Goal: Task Accomplishment & Management: Complete application form

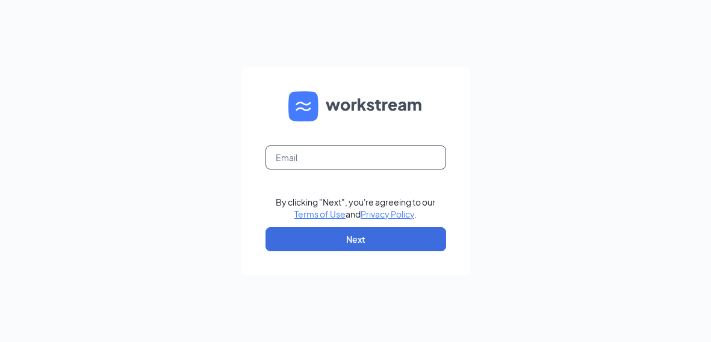
click at [390, 159] on input "text" at bounding box center [355, 158] width 181 height 24
type input "[EMAIL_ADDRESS][DOMAIN_NAME]"
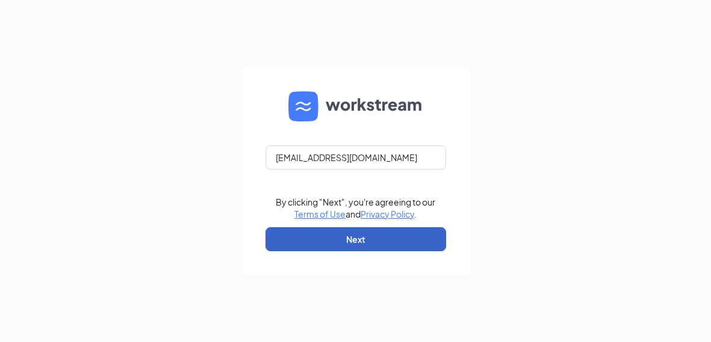
click at [379, 242] on button "Next" at bounding box center [355, 239] width 181 height 24
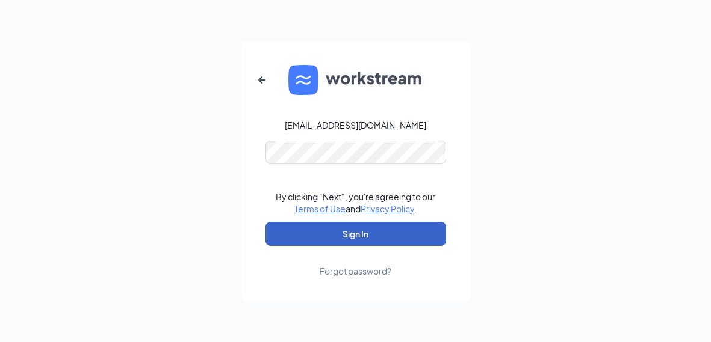
click at [380, 239] on button "Sign In" at bounding box center [355, 234] width 181 height 24
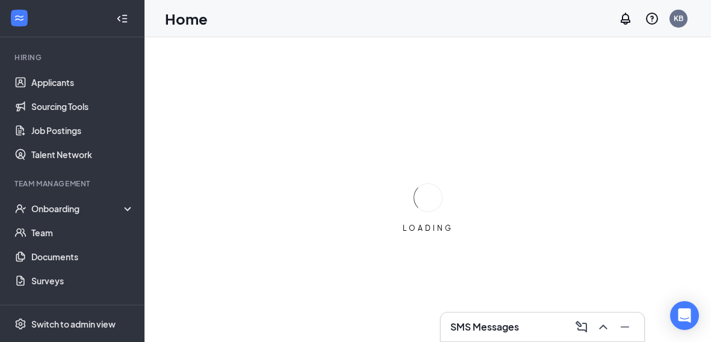
scroll to position [152, 0]
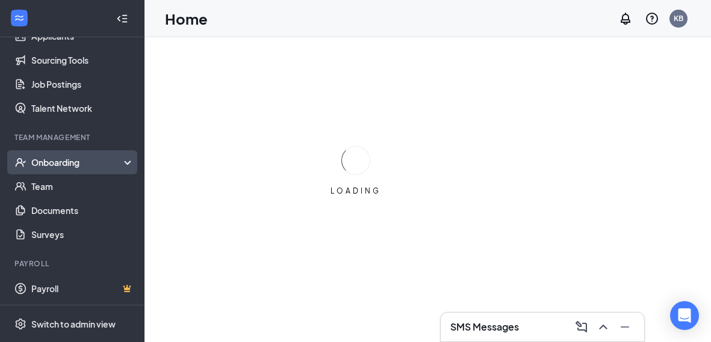
click at [61, 163] on div "Onboarding" at bounding box center [77, 162] width 93 height 12
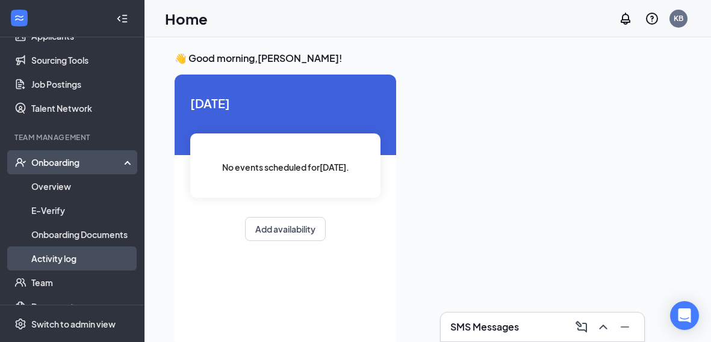
click at [69, 267] on link "Activity log" at bounding box center [82, 259] width 103 height 24
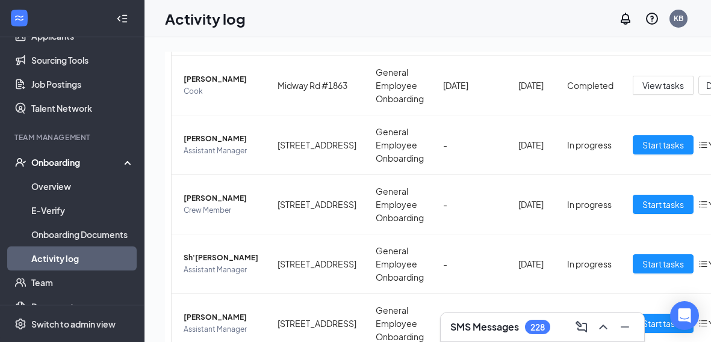
scroll to position [284, 0]
click at [642, 263] on span "Start tasks" at bounding box center [663, 263] width 42 height 13
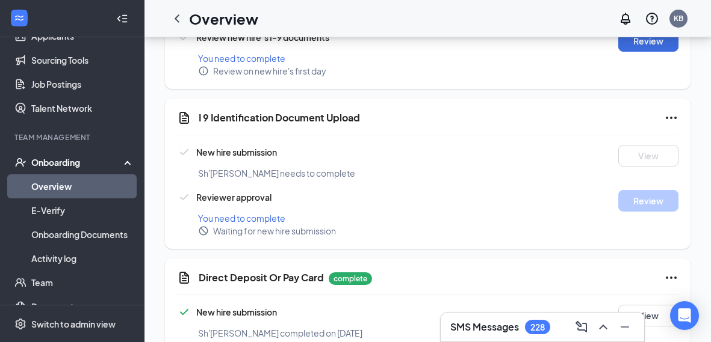
scroll to position [493, 0]
click at [671, 117] on icon "Ellipses" at bounding box center [670, 118] width 11 height 2
click at [676, 111] on icon "Ellipses" at bounding box center [671, 118] width 14 height 14
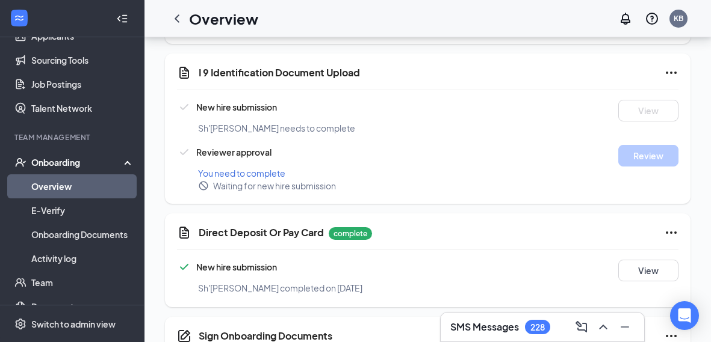
scroll to position [537, 0]
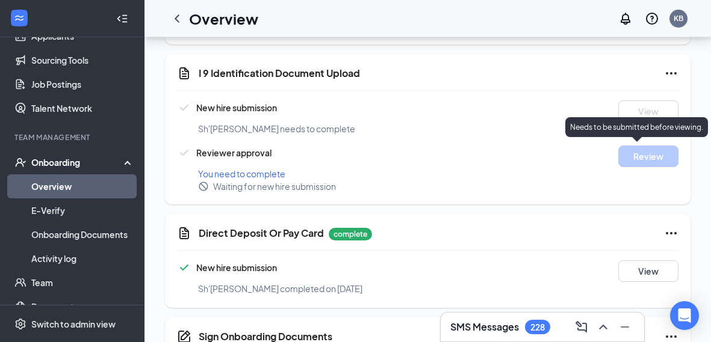
click at [557, 210] on div "Basic Information complete New hire submission Sh'[PERSON_NAME] completed on [D…" at bounding box center [427, 248] width 525 height 1146
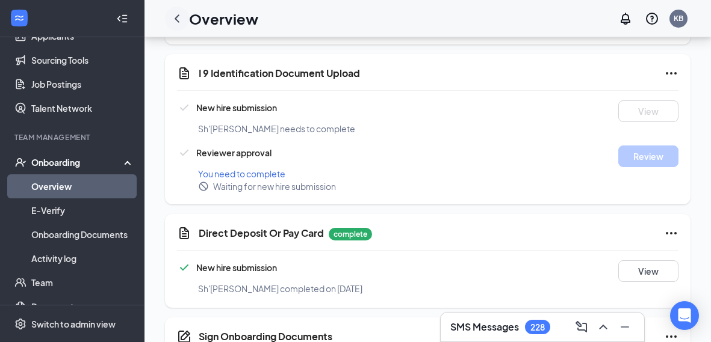
click at [177, 18] on icon "ChevronLeft" at bounding box center [177, 18] width 14 height 14
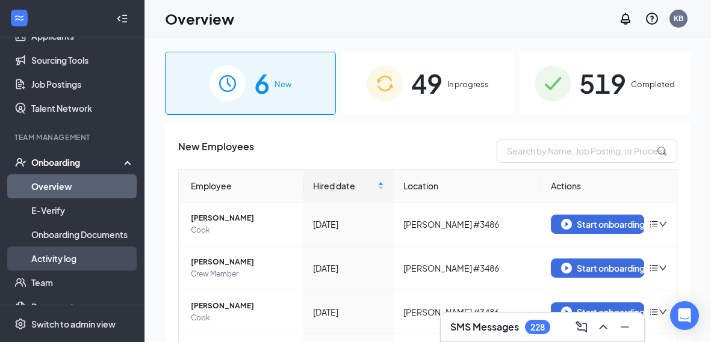
click at [74, 265] on link "Activity log" at bounding box center [82, 259] width 103 height 24
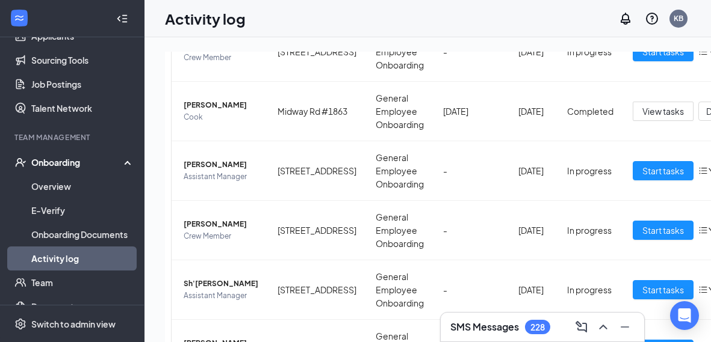
scroll to position [260, 0]
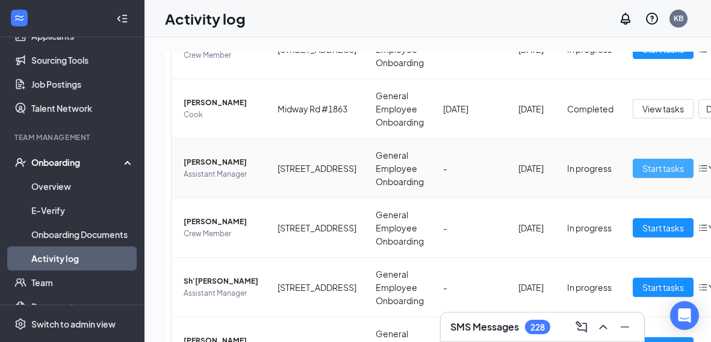
click at [642, 169] on span "Start tasks" at bounding box center [663, 168] width 42 height 13
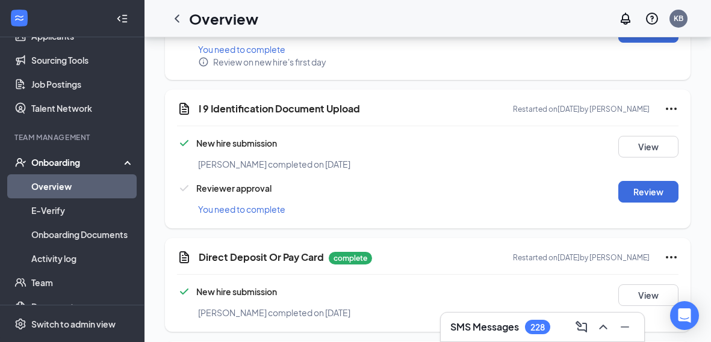
scroll to position [503, 0]
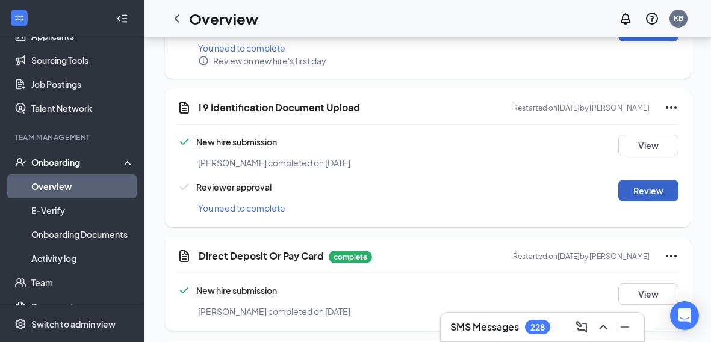
click at [645, 191] on button "Review" at bounding box center [648, 191] width 60 height 22
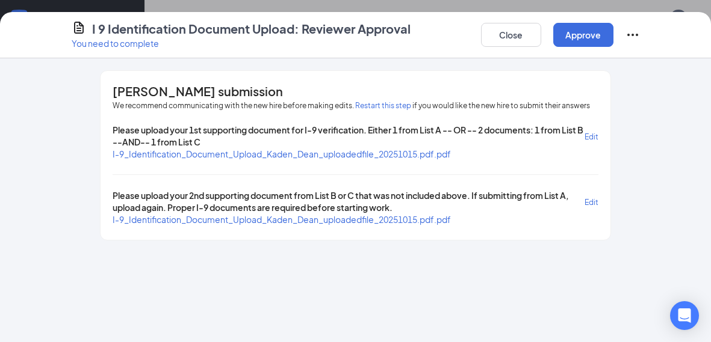
click at [440, 156] on span "I-9_Identification_Document_Upload_Kaden_Dean_uploadedfile_20251015.pdf.pdf" at bounding box center [282, 154] width 338 height 11
click at [247, 219] on span "I-9_Identification_Document_Upload_Kaden_Dean_uploadedfile_20251015.pdf.pdf" at bounding box center [282, 219] width 338 height 11
click at [586, 38] on button "Approve" at bounding box center [583, 35] width 60 height 24
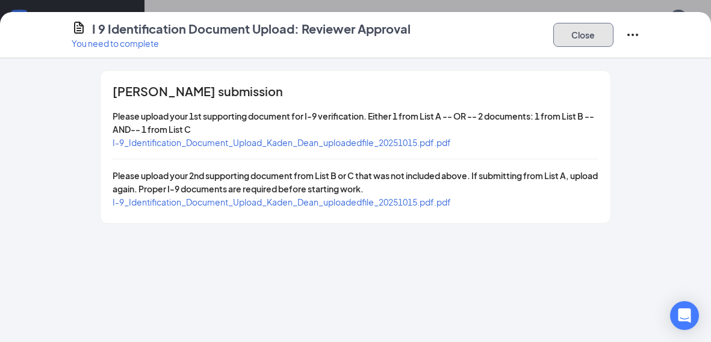
click at [585, 38] on button "Close" at bounding box center [583, 35] width 60 height 24
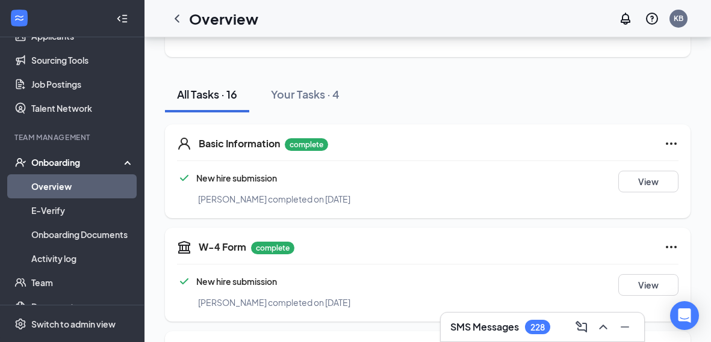
scroll to position [102, 0]
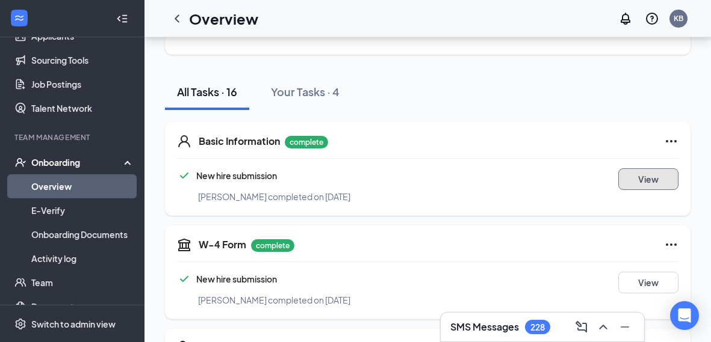
click at [650, 184] on button "View" at bounding box center [648, 179] width 60 height 22
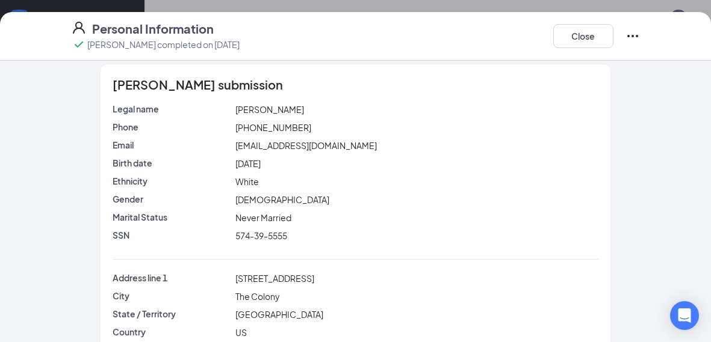
scroll to position [0, 0]
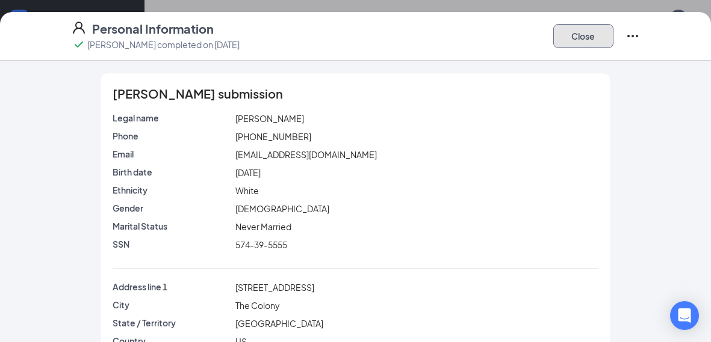
click at [590, 40] on button "Close" at bounding box center [583, 36] width 60 height 24
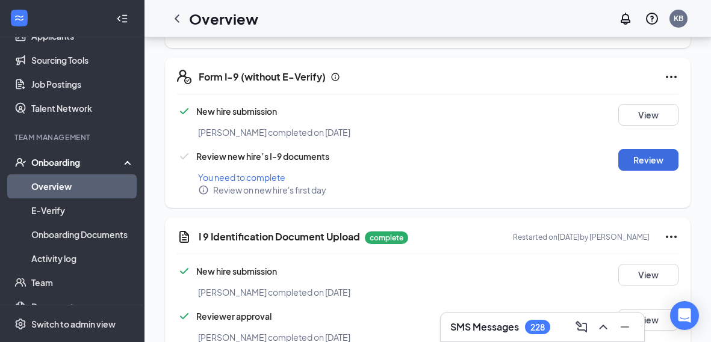
scroll to position [369, 0]
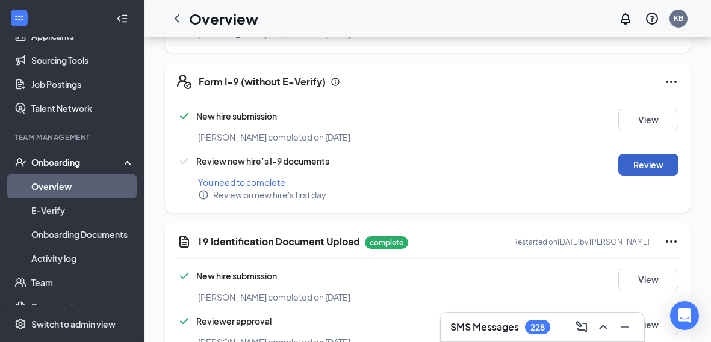
click at [650, 163] on button "Review" at bounding box center [648, 165] width 60 height 22
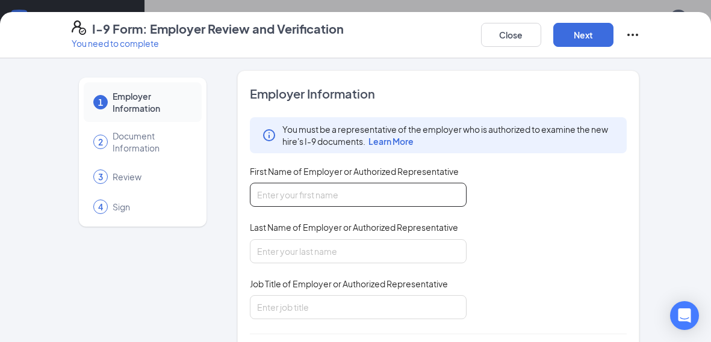
click at [392, 199] on input "First Name of Employer or Authorized Representative" at bounding box center [358, 195] width 217 height 24
type input "a"
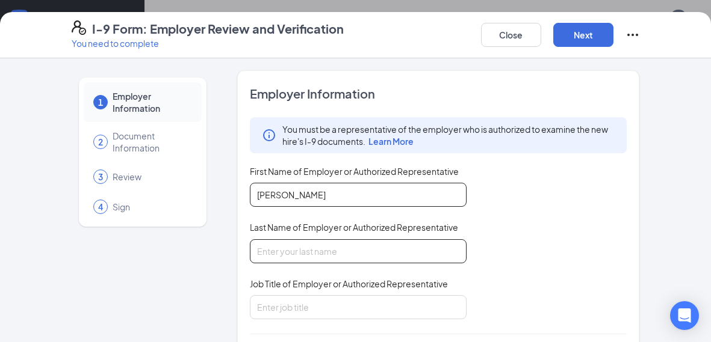
type input "[PERSON_NAME]"
click at [277, 255] on input "Last Name of Employer or Authorized Representative" at bounding box center [358, 251] width 217 height 24
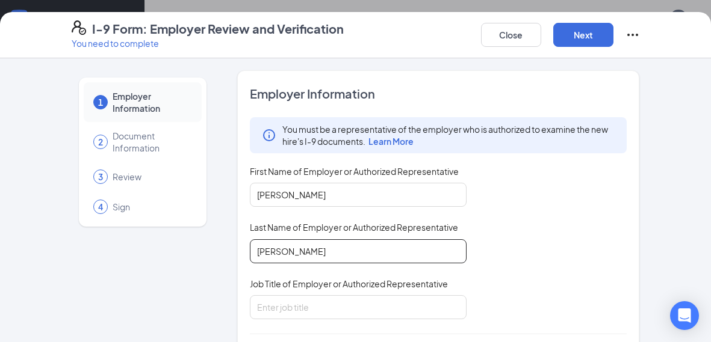
type input "[PERSON_NAME]"
type input "mgr"
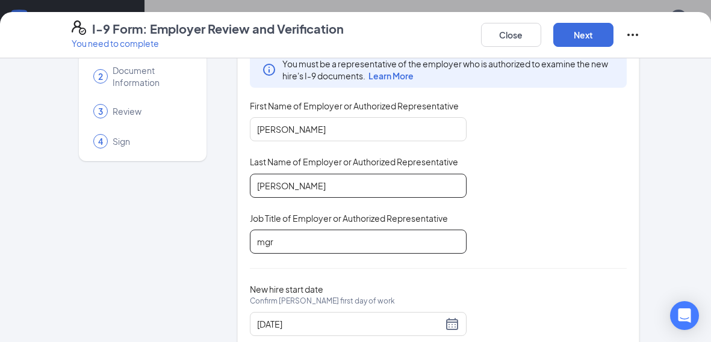
scroll to position [99, 0]
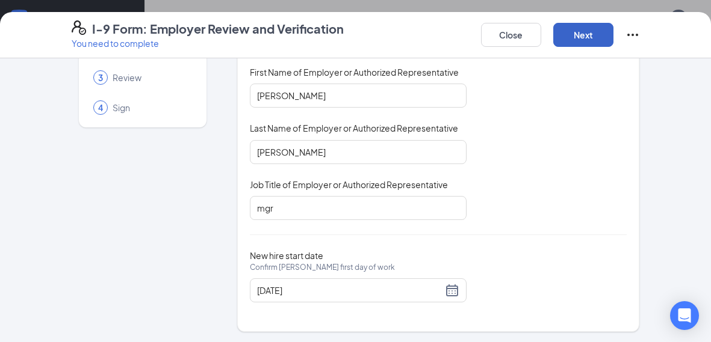
click at [576, 28] on button "Next" at bounding box center [583, 35] width 60 height 24
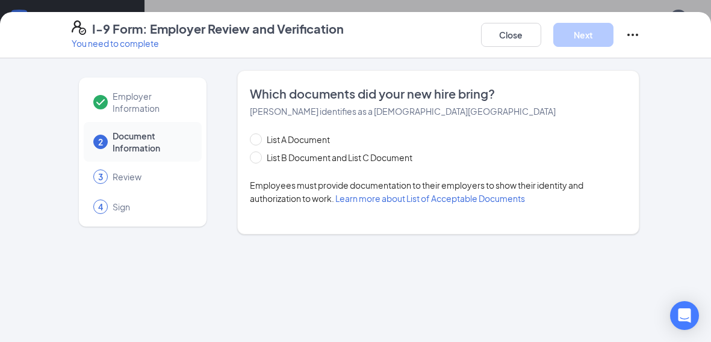
scroll to position [0, 0]
click at [253, 158] on input "List B Document and List C Document" at bounding box center [254, 156] width 8 height 8
radio input "true"
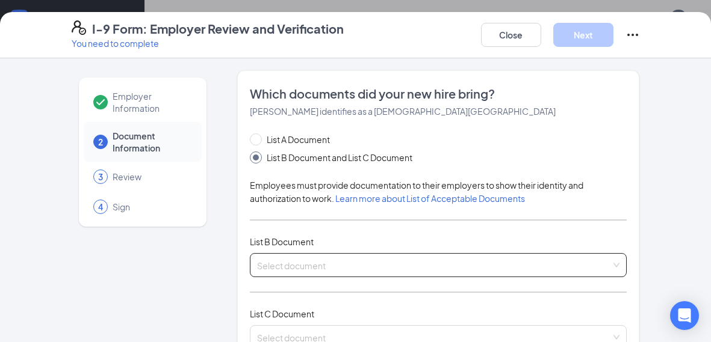
click at [407, 266] on input "search" at bounding box center [434, 263] width 354 height 18
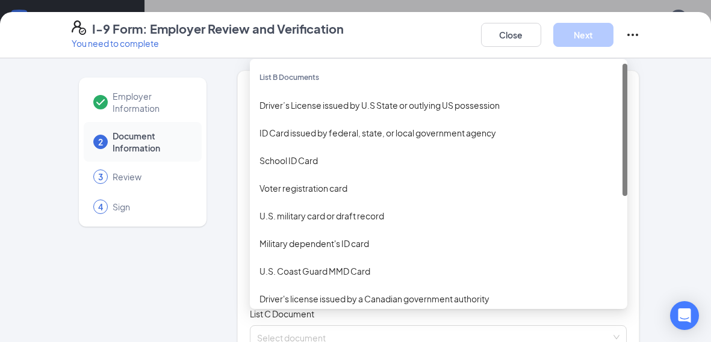
click at [471, 108] on div "Driver’s License issued by U.S State or outlying US possession" at bounding box center [438, 105] width 358 height 13
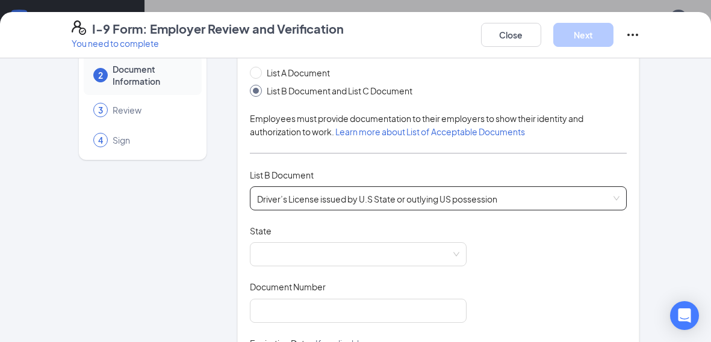
scroll to position [159, 0]
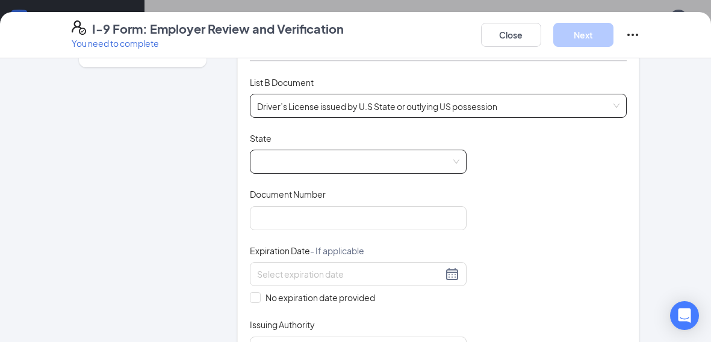
click at [357, 159] on span at bounding box center [358, 161] width 202 height 23
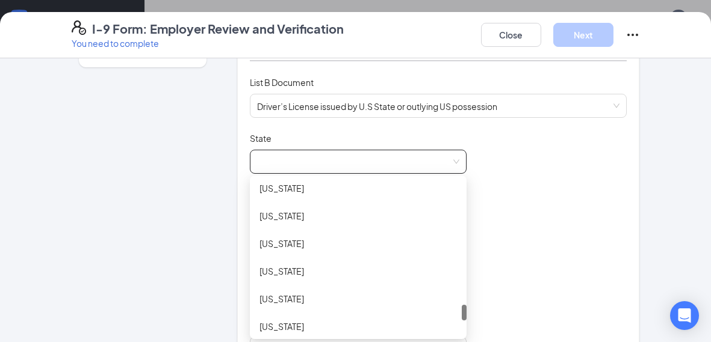
click at [292, 264] on div "[US_STATE]" at bounding box center [358, 272] width 217 height 28
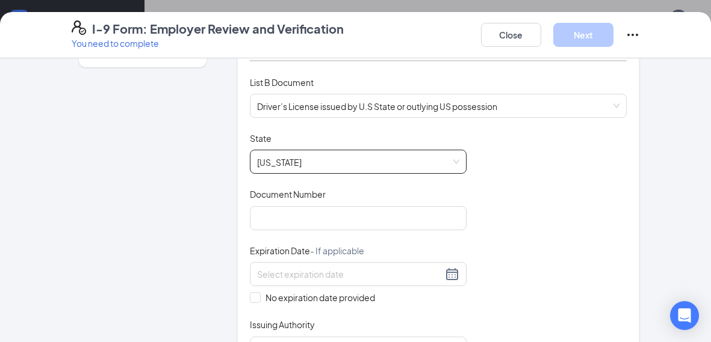
scroll to position [0, 0]
click at [356, 218] on input "Document Number" at bounding box center [358, 218] width 217 height 24
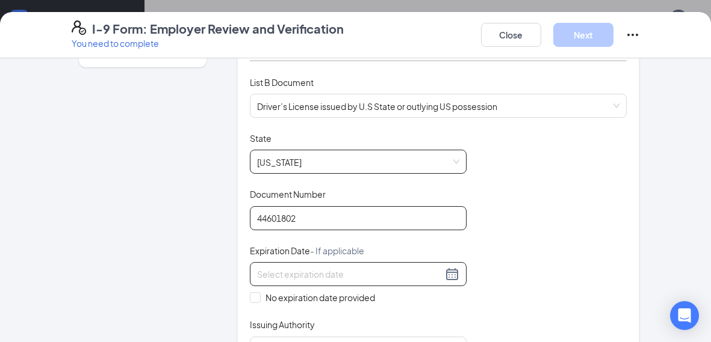
type input "44601802"
click at [455, 274] on div at bounding box center [358, 274] width 202 height 14
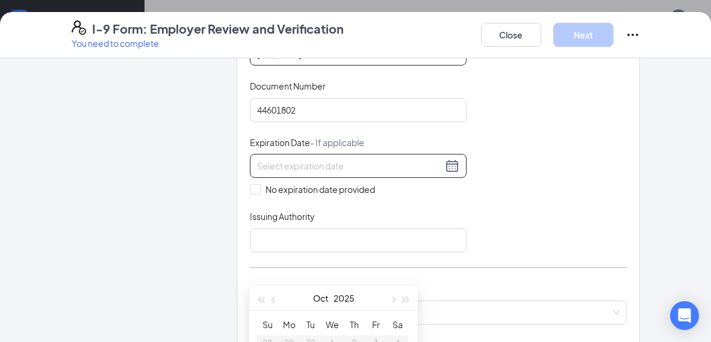
scroll to position [268, 0]
click at [406, 304] on button "button" at bounding box center [406, 298] width 13 height 24
click at [407, 304] on button "button" at bounding box center [406, 298] width 13 height 24
click at [403, 299] on span "button" at bounding box center [406, 300] width 6 height 6
click at [407, 300] on span "button" at bounding box center [406, 300] width 6 height 6
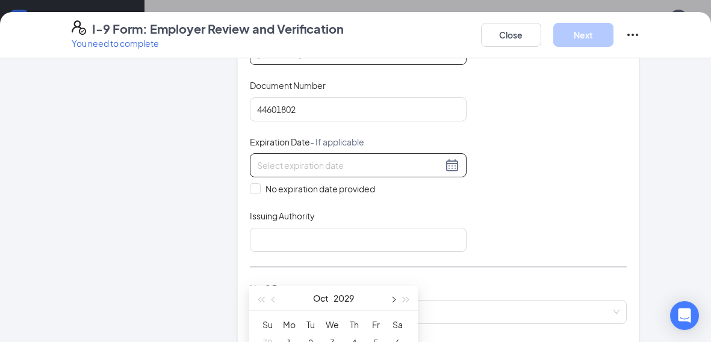
click at [392, 299] on span "button" at bounding box center [392, 300] width 6 height 6
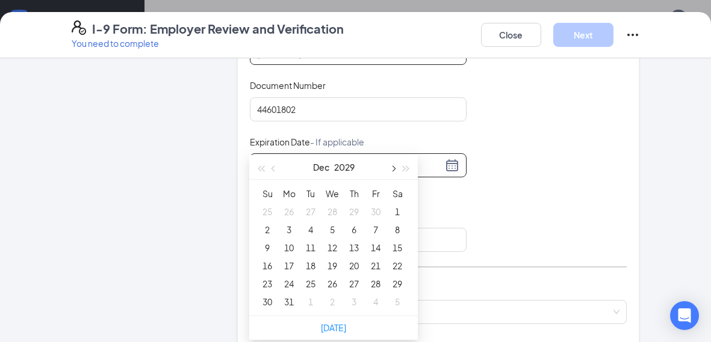
scroll to position [507, 0]
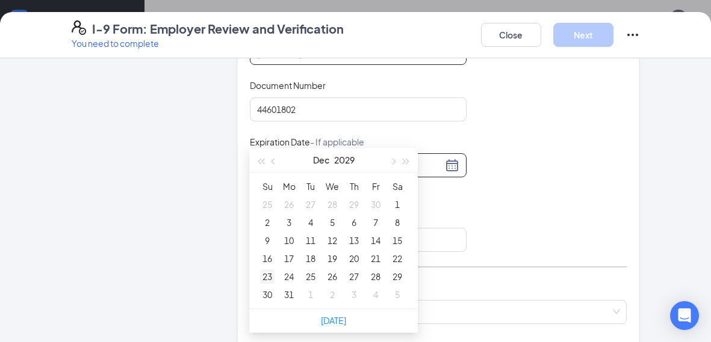
click at [267, 276] on div "23" at bounding box center [267, 277] width 14 height 14
type input "[DATE]"
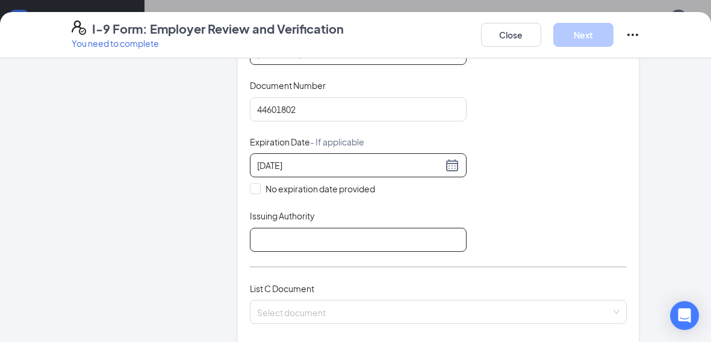
click at [341, 241] on input "Issuing Authority" at bounding box center [358, 240] width 217 height 24
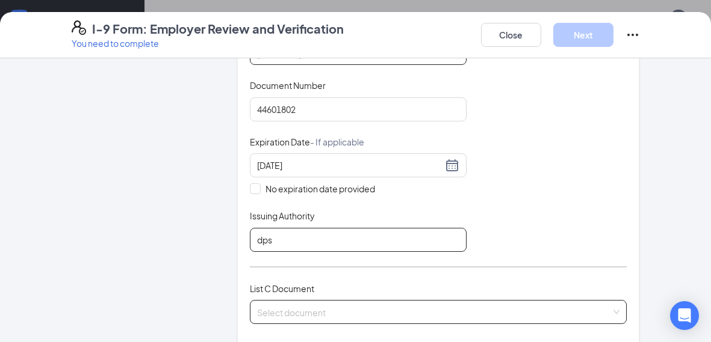
type input "dps"
click at [377, 306] on input "search" at bounding box center [434, 310] width 354 height 18
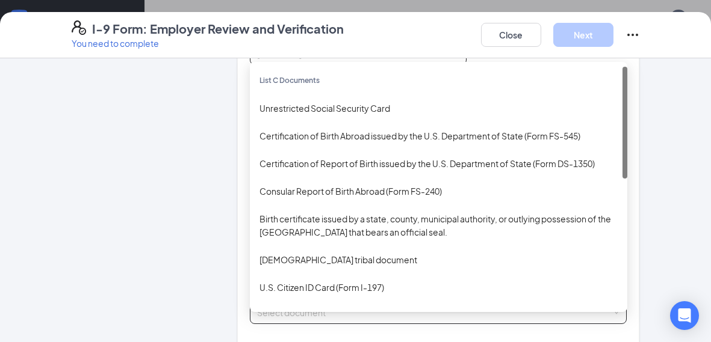
click at [387, 104] on div "Unrestricted Social Security Card" at bounding box center [438, 108] width 358 height 13
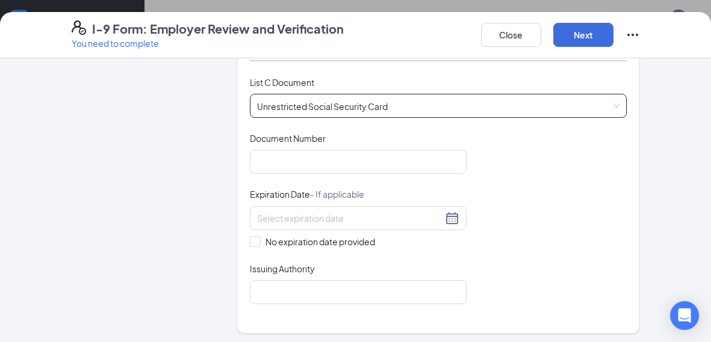
scroll to position [494, 0]
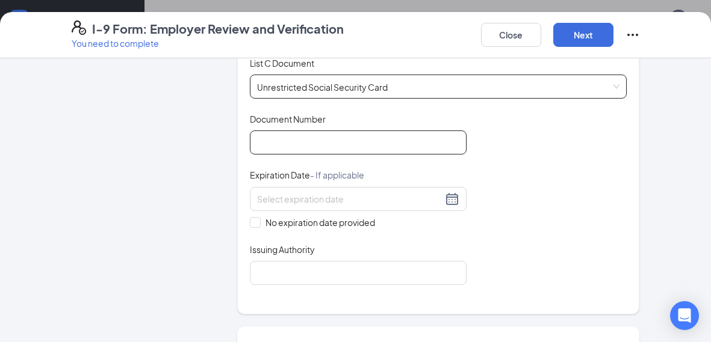
click at [381, 140] on input "Document Number" at bounding box center [358, 143] width 217 height 24
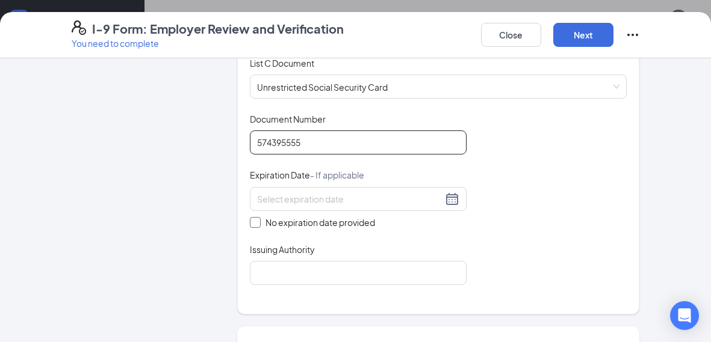
type input "574395555"
click at [253, 217] on input "No expiration date provided" at bounding box center [254, 221] width 8 height 8
checkbox input "true"
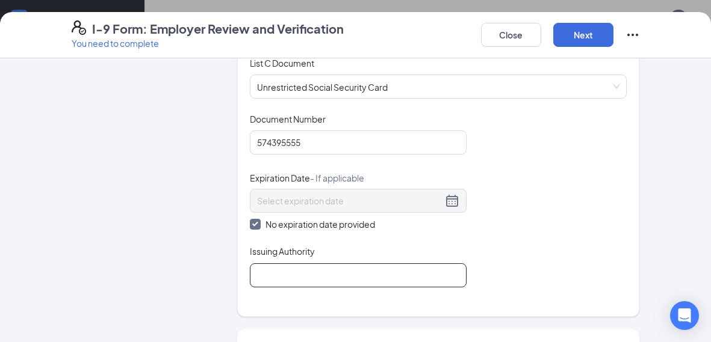
click at [308, 271] on input "Issuing Authority" at bounding box center [358, 276] width 217 height 24
type input "social security admin"
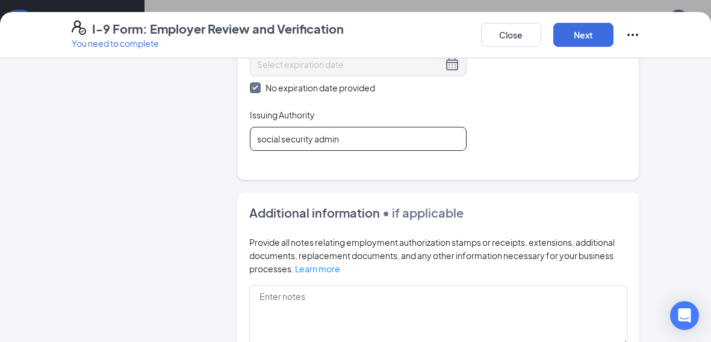
scroll to position [634, 0]
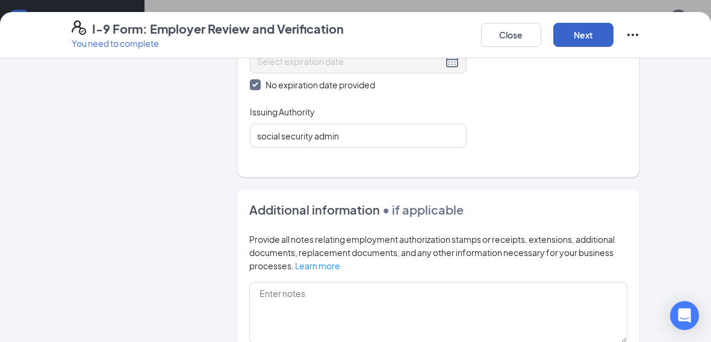
click at [582, 37] on button "Next" at bounding box center [583, 35] width 60 height 24
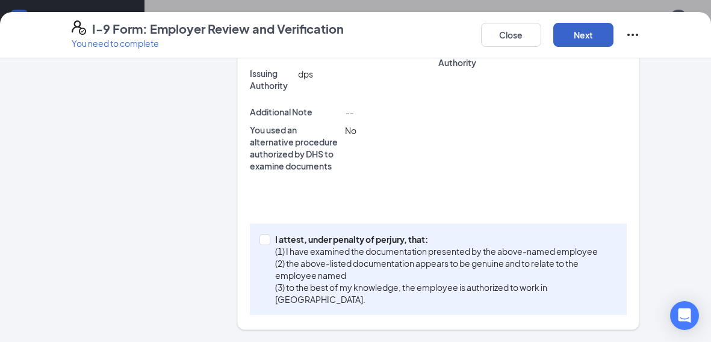
scroll to position [396, 0]
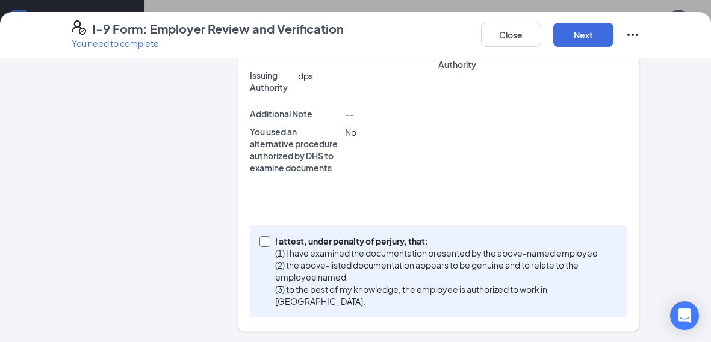
click at [261, 243] on input "I attest, under penalty of [PERSON_NAME], that: (1) I have examined the documen…" at bounding box center [263, 240] width 8 height 8
checkbox input "true"
click at [584, 40] on button "Next" at bounding box center [583, 35] width 60 height 24
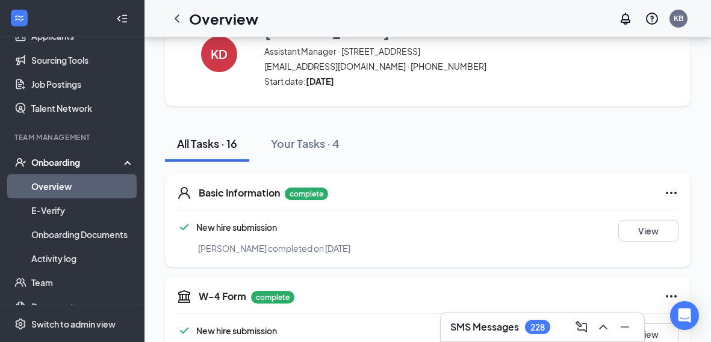
scroll to position [0, 0]
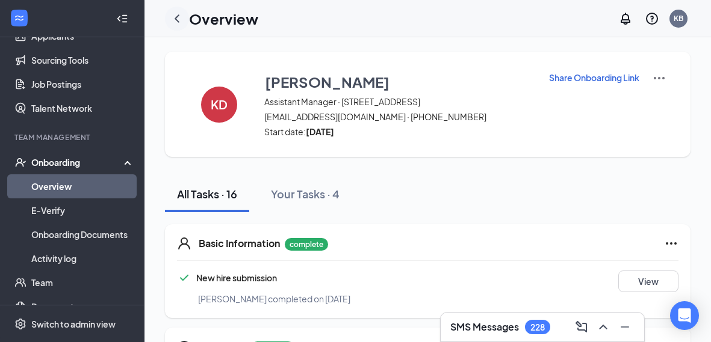
click at [181, 18] on icon "ChevronLeft" at bounding box center [177, 18] width 14 height 14
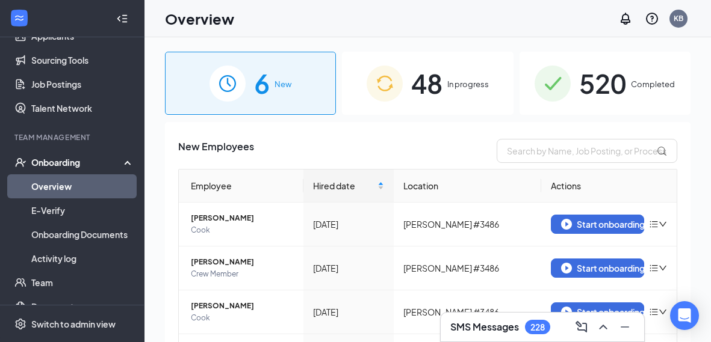
click at [631, 88] on span "Completed" at bounding box center [653, 84] width 44 height 12
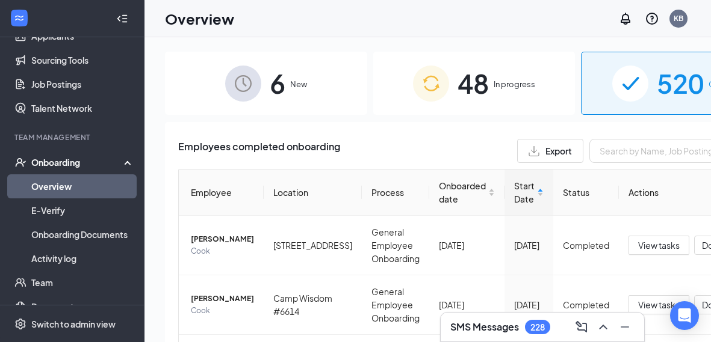
click at [290, 84] on span "New" at bounding box center [298, 84] width 17 height 12
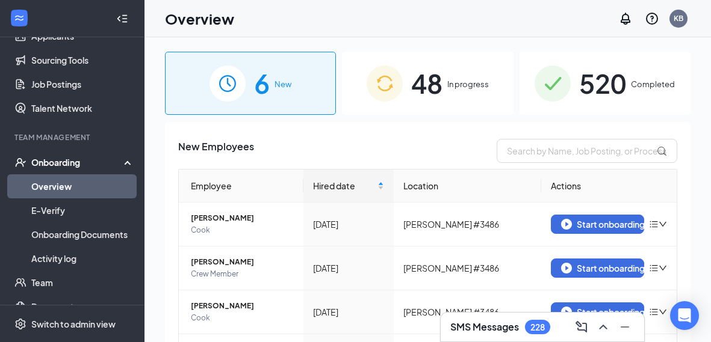
click at [73, 167] on div "Onboarding" at bounding box center [77, 162] width 93 height 12
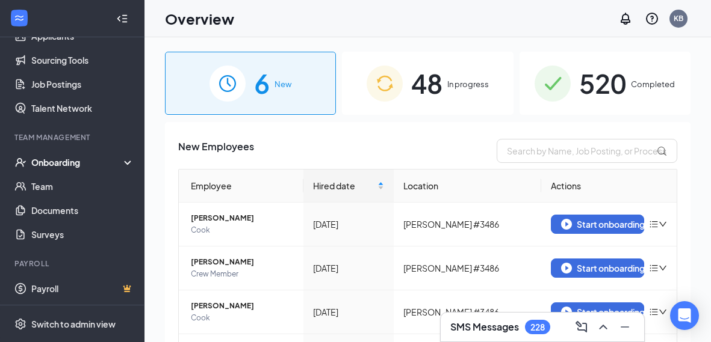
click at [75, 165] on div "Onboarding" at bounding box center [77, 162] width 93 height 12
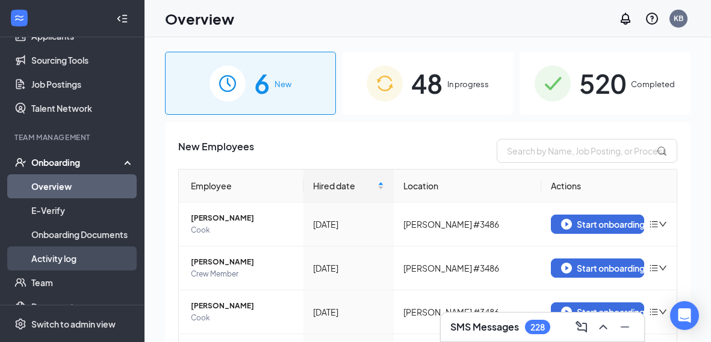
click at [67, 270] on link "Activity log" at bounding box center [82, 259] width 103 height 24
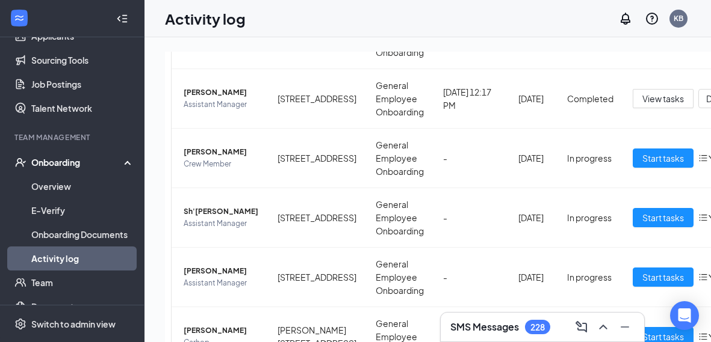
scroll to position [351, 0]
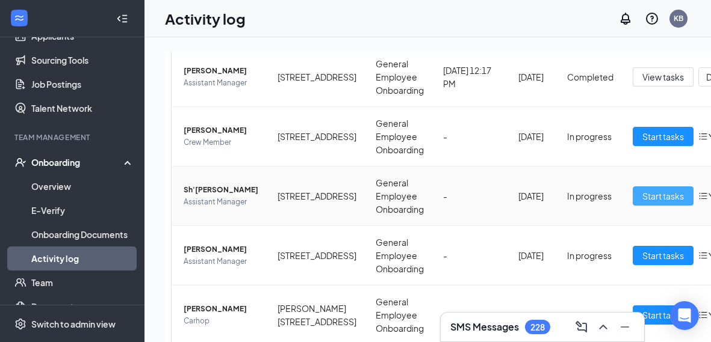
click at [642, 197] on span "Start tasks" at bounding box center [663, 196] width 42 height 13
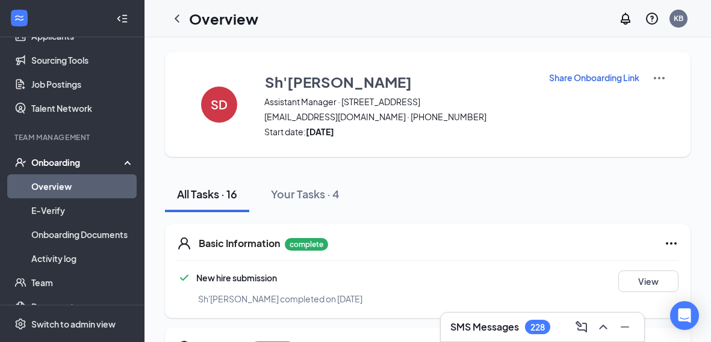
click at [595, 79] on p "Share Onboarding Link" at bounding box center [594, 78] width 90 height 12
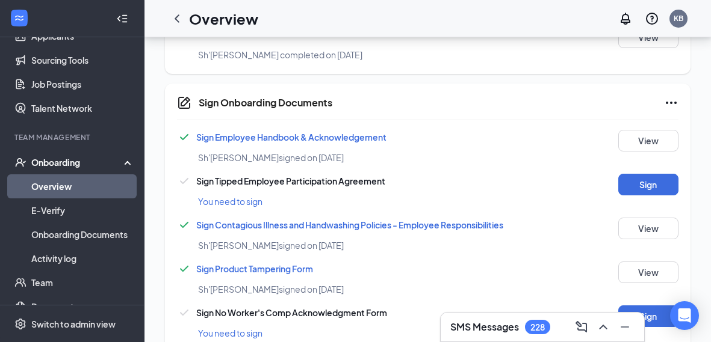
scroll to position [800, 0]
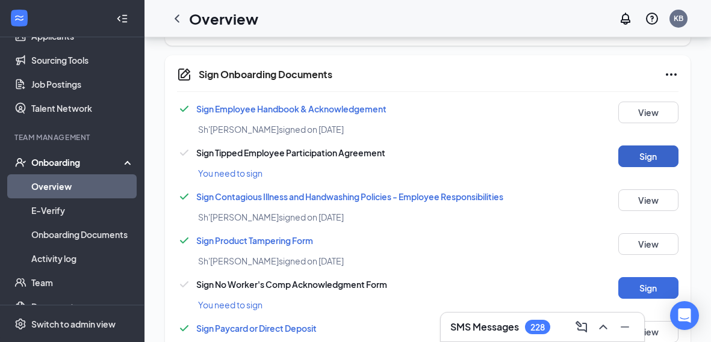
click at [648, 153] on button "Sign" at bounding box center [648, 157] width 60 height 22
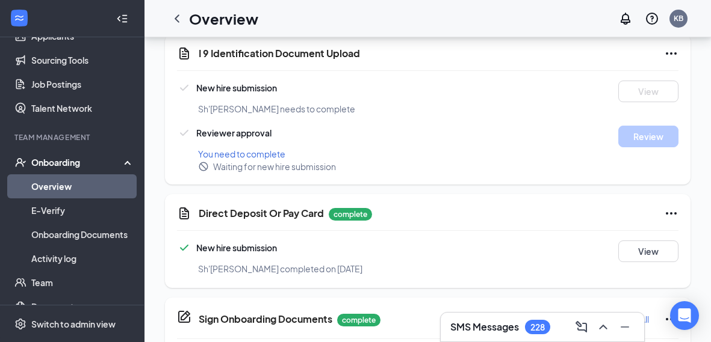
scroll to position [557, 0]
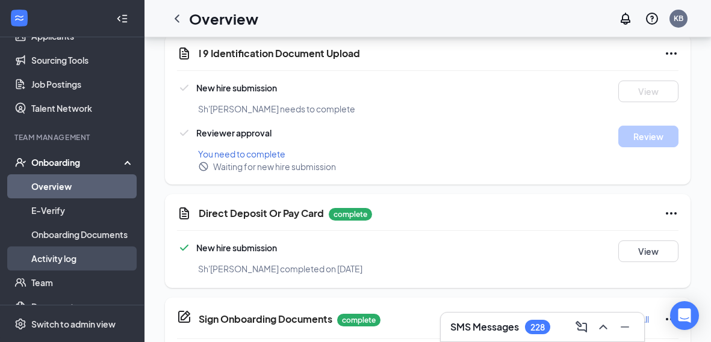
click at [72, 262] on link "Activity log" at bounding box center [82, 259] width 103 height 24
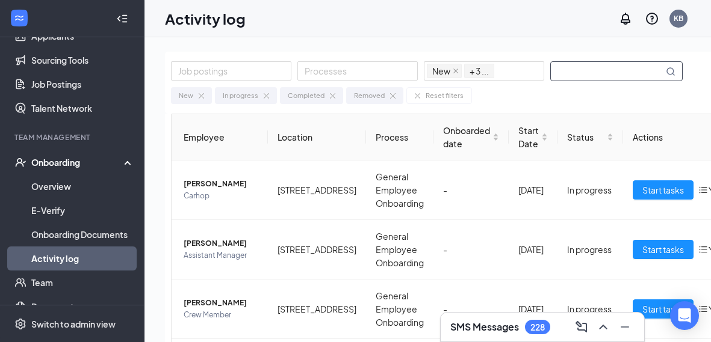
click at [586, 73] on input "text" at bounding box center [607, 71] width 113 height 19
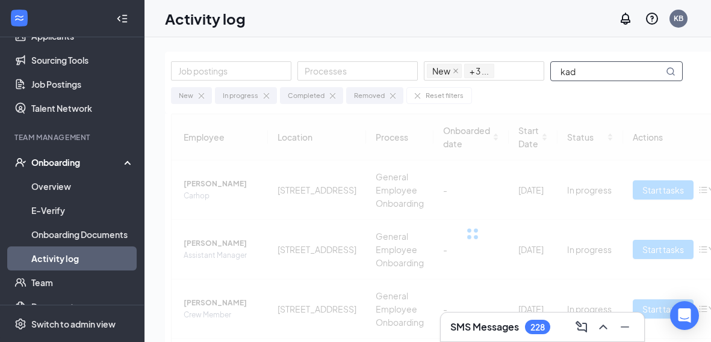
type input "kade"
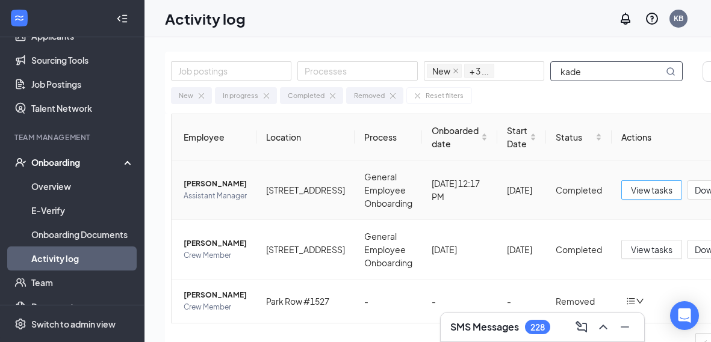
click at [636, 192] on span "View tasks" at bounding box center [652, 190] width 42 height 13
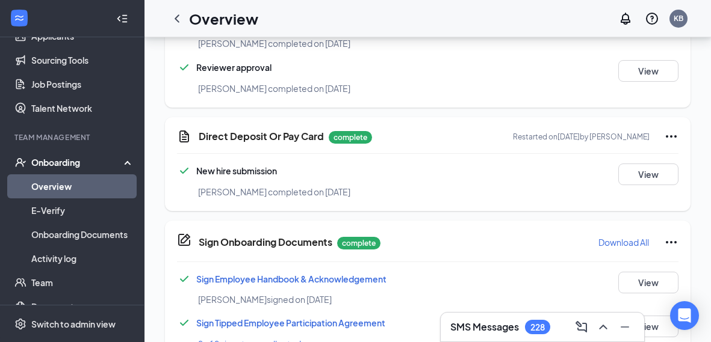
scroll to position [663, 0]
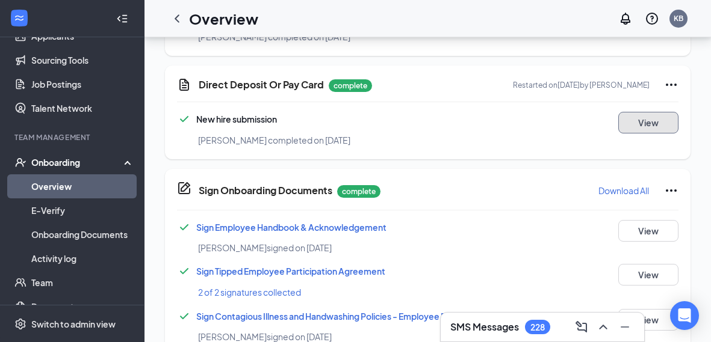
click at [652, 121] on button "View" at bounding box center [648, 123] width 60 height 22
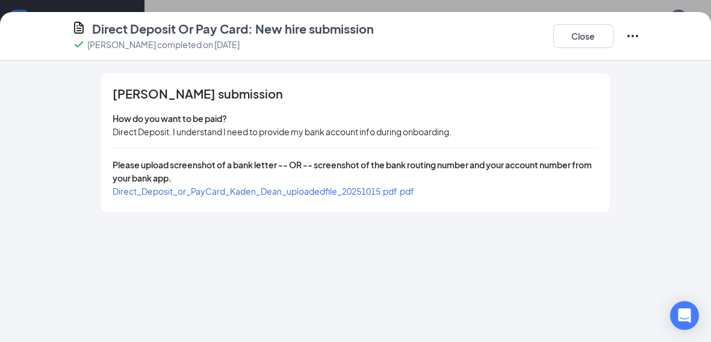
click at [399, 193] on span "Direct_Deposit_or_PayCard_Kaden_Dean_uploadedfile_20251015.pdf.pdf" at bounding box center [263, 191] width 301 height 11
click at [581, 37] on button "Close" at bounding box center [583, 36] width 60 height 24
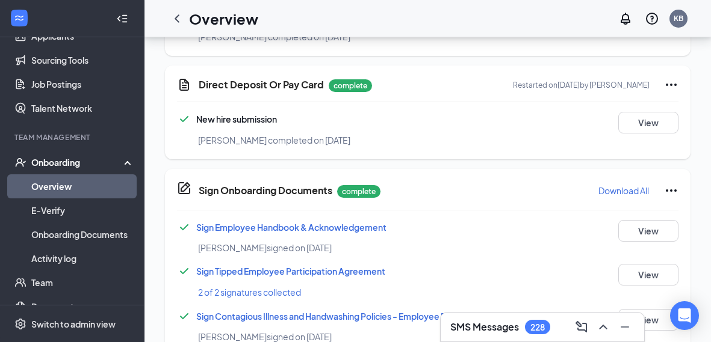
click at [73, 167] on div "Onboarding" at bounding box center [77, 162] width 93 height 12
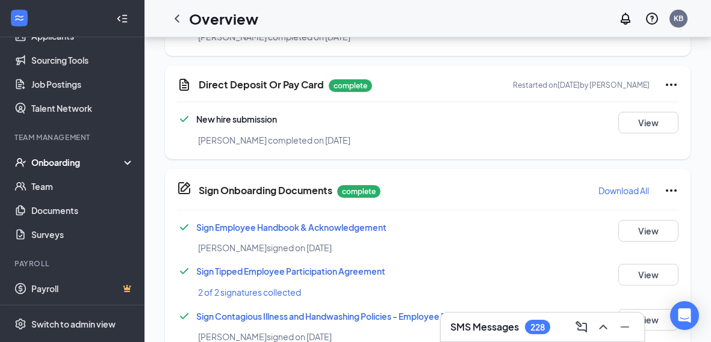
click at [75, 167] on div "Onboarding" at bounding box center [77, 162] width 93 height 12
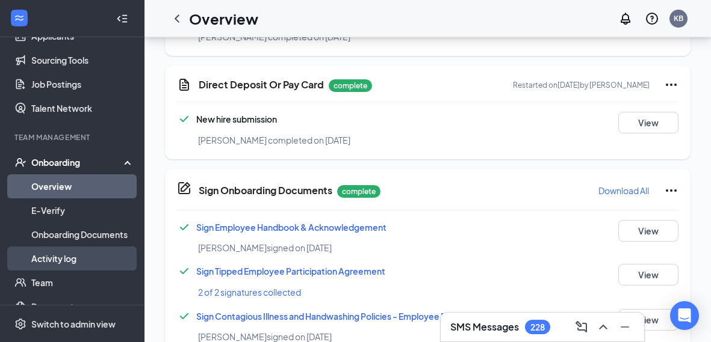
click at [65, 262] on link "Activity log" at bounding box center [82, 259] width 103 height 24
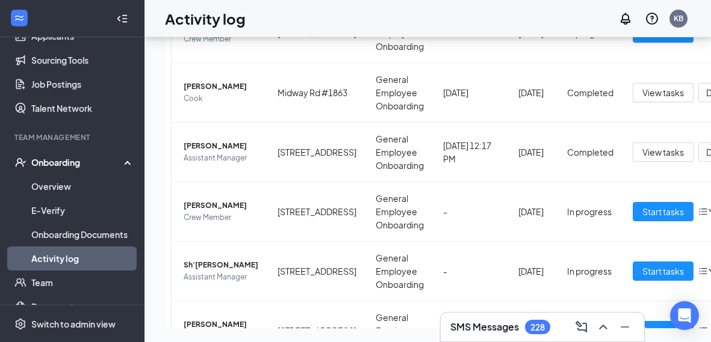
scroll to position [250, 0]
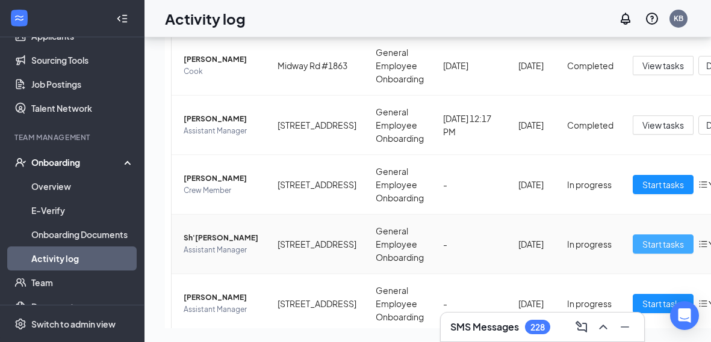
click at [642, 245] on span "Start tasks" at bounding box center [663, 244] width 42 height 13
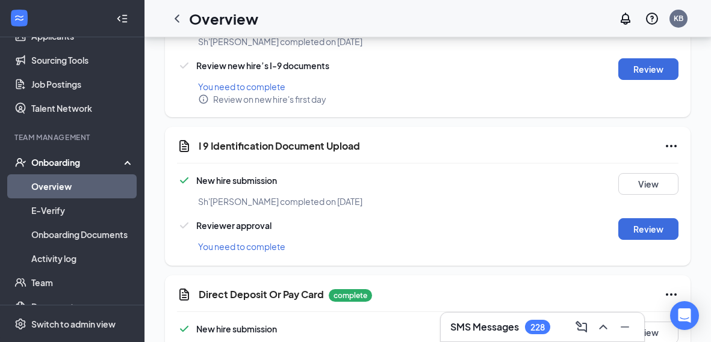
scroll to position [468, 0]
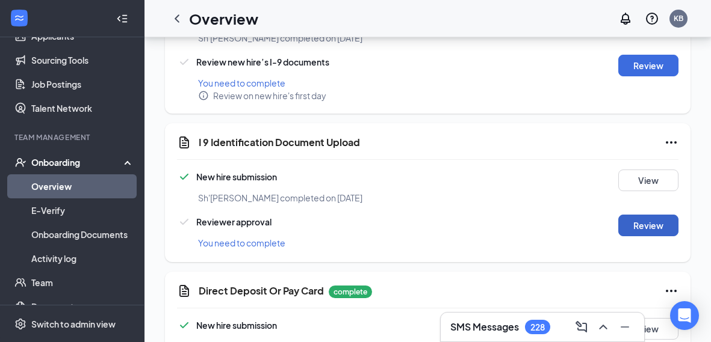
click at [653, 224] on button "Review" at bounding box center [648, 226] width 60 height 22
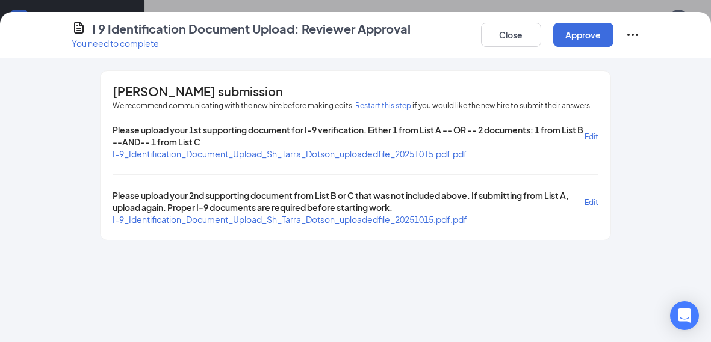
click at [445, 156] on span "I-9_Identification_Document_Upload_Sh_Tarra_Dotson_uploadedfile_20251015.pdf.pdf" at bounding box center [290, 154] width 354 height 11
click at [428, 218] on span "I-9_Identification_Document_Upload_Sh_Tarra_Dotson_uploadedfile_20251015.pdf.pdf" at bounding box center [290, 219] width 354 height 11
click at [582, 34] on button "Approve" at bounding box center [583, 35] width 60 height 24
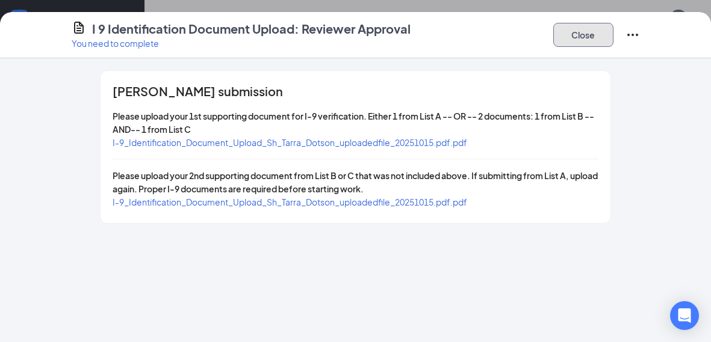
click at [580, 41] on button "Close" at bounding box center [583, 35] width 60 height 24
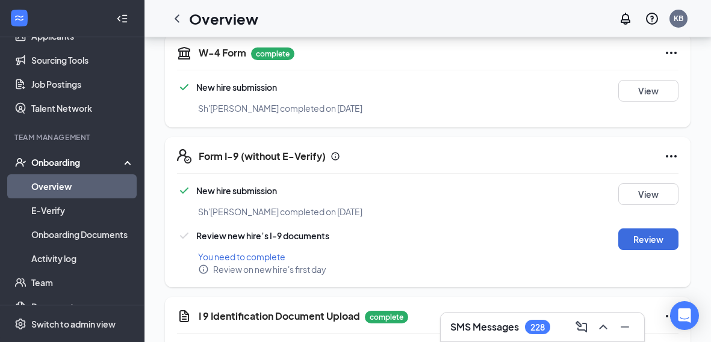
scroll to position [294, 0]
click at [649, 238] on button "Review" at bounding box center [648, 240] width 60 height 22
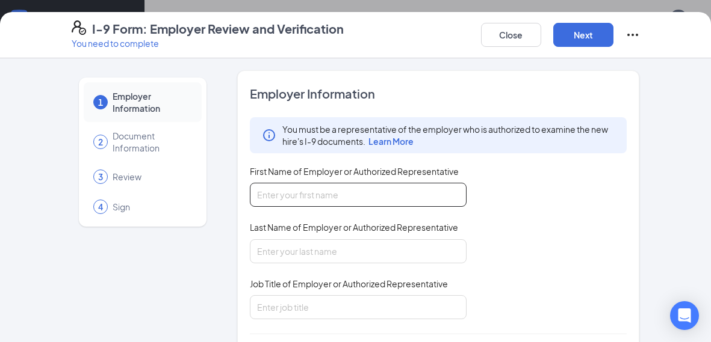
click at [380, 190] on input "First Name of Employer or Authorized Representative" at bounding box center [358, 195] width 217 height 24
type input "[PERSON_NAME]"
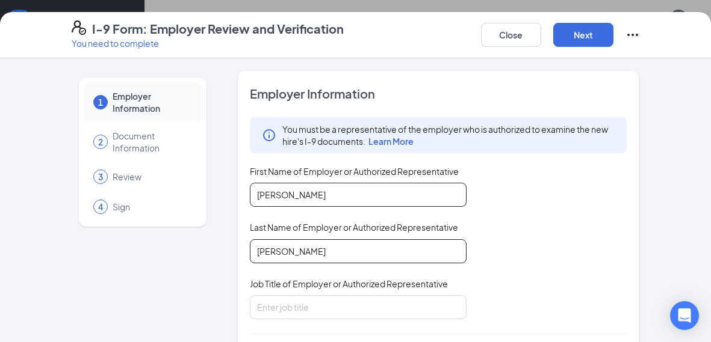
type input "[PERSON_NAME]"
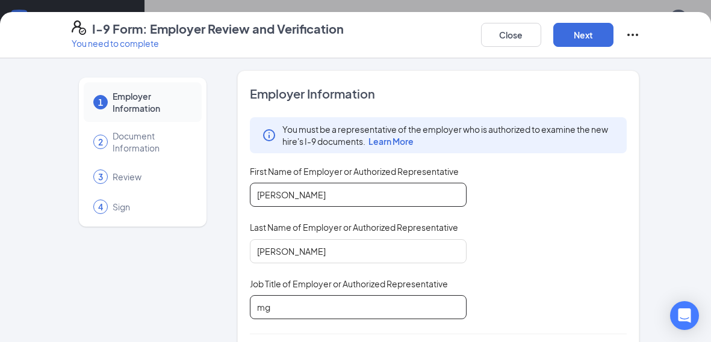
type input "mgr"
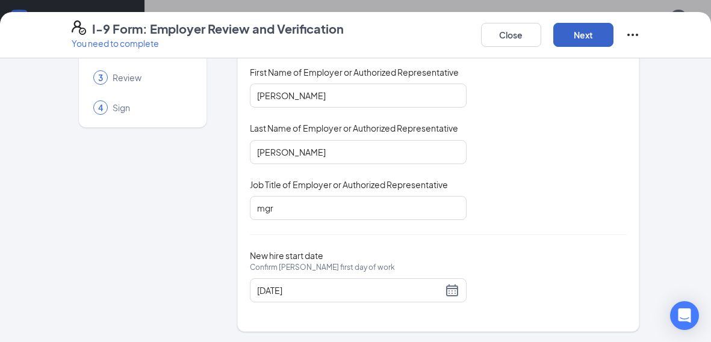
click at [580, 45] on button "Next" at bounding box center [583, 35] width 60 height 24
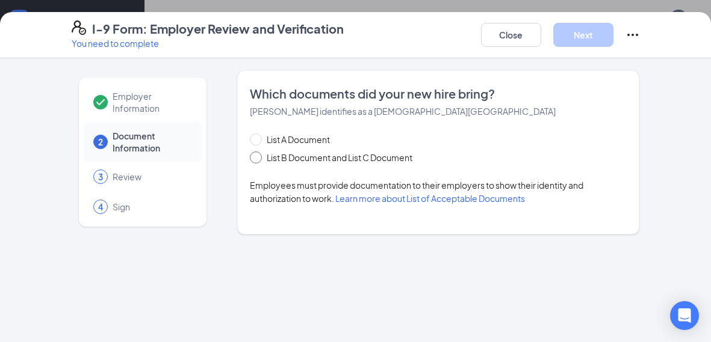
click at [261, 160] on span at bounding box center [256, 158] width 12 height 12
click at [258, 160] on input "List B Document and List C Document" at bounding box center [254, 156] width 8 height 8
radio input "true"
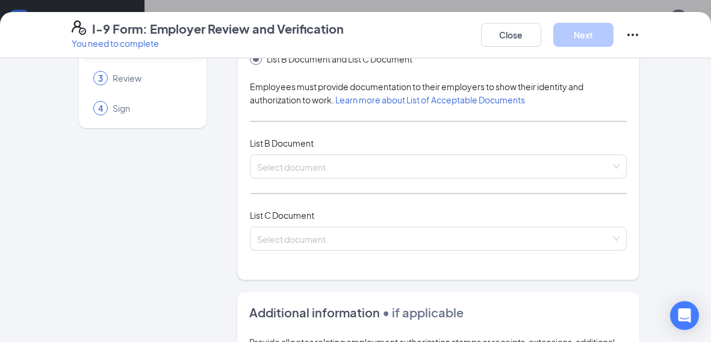
scroll to position [123, 0]
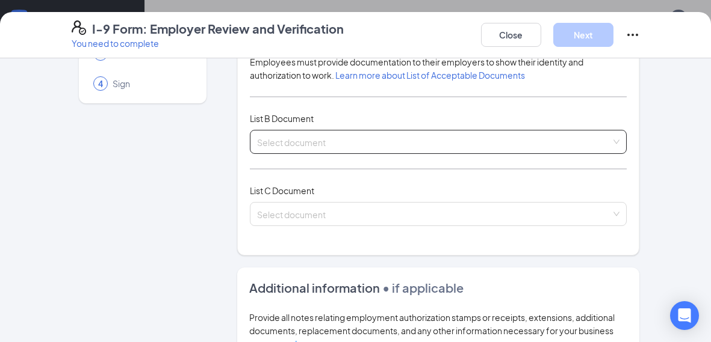
click at [366, 140] on input "search" at bounding box center [434, 140] width 354 height 18
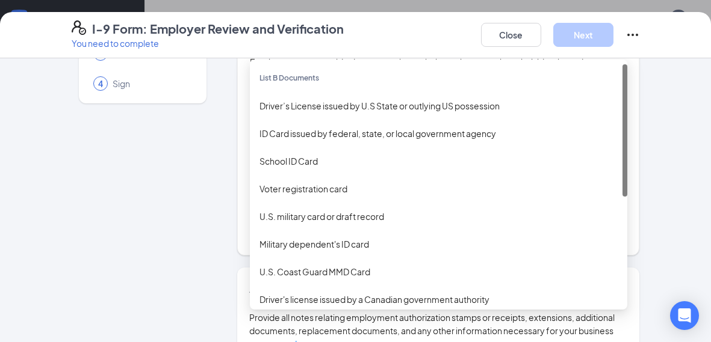
click at [457, 102] on div "Driver’s License issued by U.S State or outlying US possession" at bounding box center [438, 105] width 358 height 13
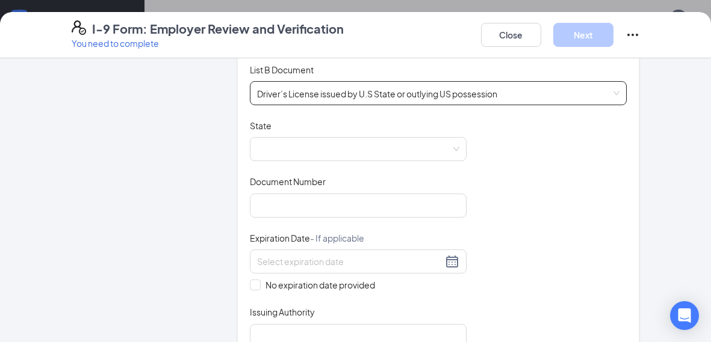
scroll to position [169, 0]
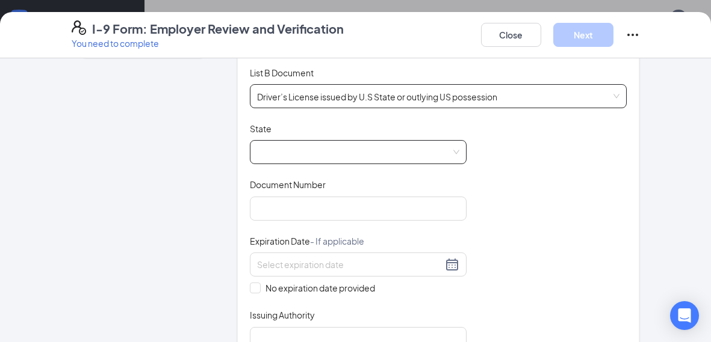
click at [414, 149] on span at bounding box center [358, 152] width 202 height 23
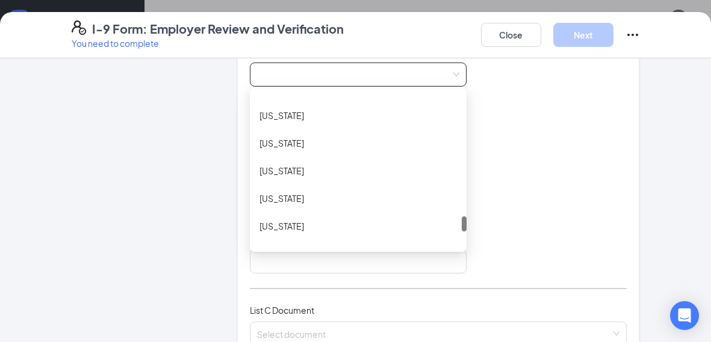
scroll to position [1230, 0]
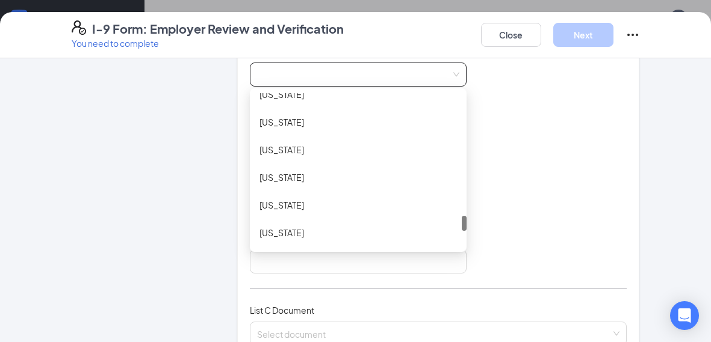
click at [303, 179] on div "[US_STATE]" at bounding box center [357, 177] width 197 height 13
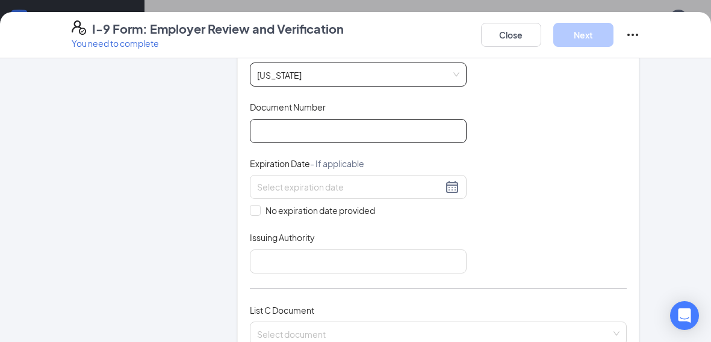
click at [324, 130] on input "Document Number" at bounding box center [358, 131] width 217 height 24
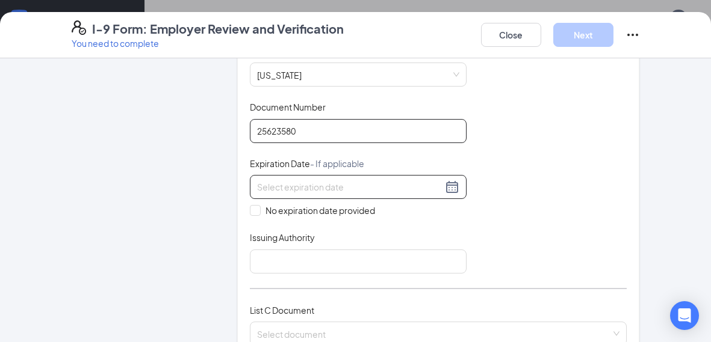
type input "25623580"
click at [452, 180] on div at bounding box center [358, 187] width 202 height 14
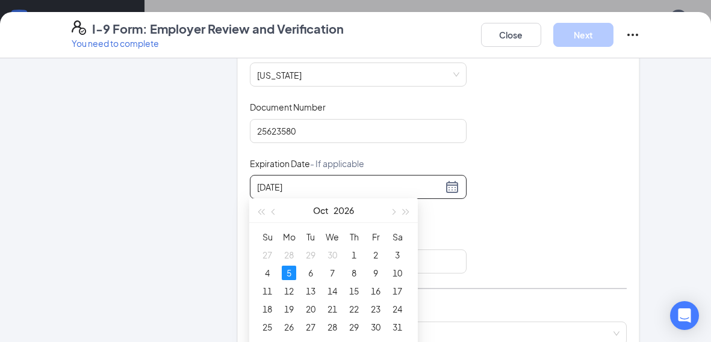
type input "[DATE]"
click at [547, 218] on div "Document Title Driver’s License issued by U.S State or outlying US possession S…" at bounding box center [438, 159] width 377 height 229
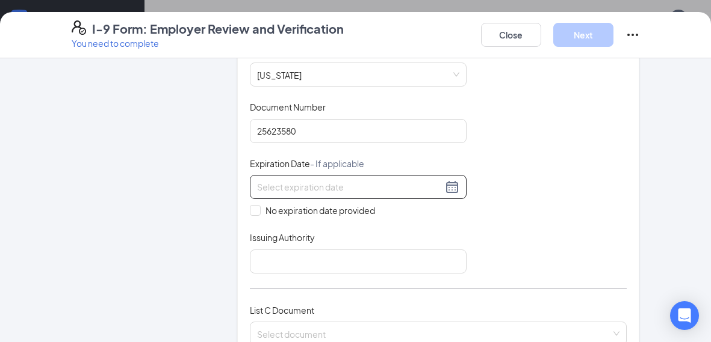
click at [461, 194] on div at bounding box center [358, 187] width 217 height 24
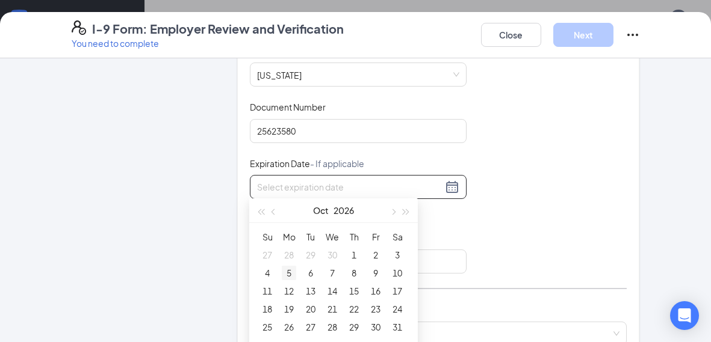
click at [291, 274] on div "5" at bounding box center [289, 273] width 14 height 14
type input "[DATE]"
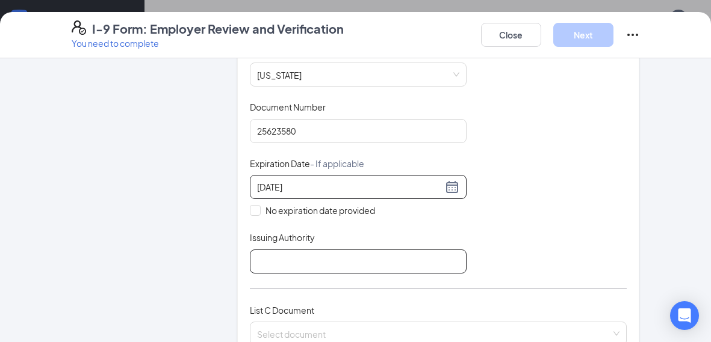
click at [319, 260] on input "Issuing Authority" at bounding box center [358, 262] width 217 height 24
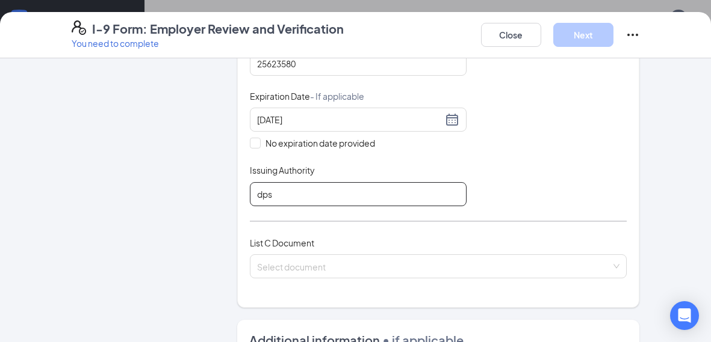
scroll to position [330, 0]
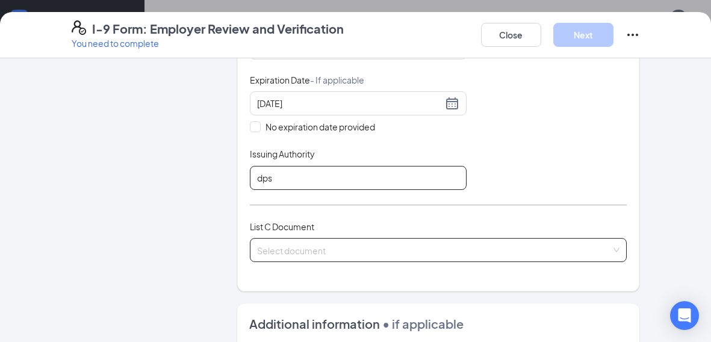
type input "dps"
click at [375, 245] on input "search" at bounding box center [434, 248] width 354 height 18
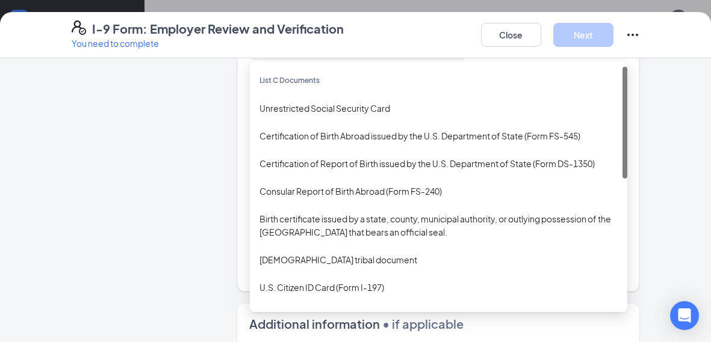
click at [378, 102] on div "Unrestricted Social Security Card" at bounding box center [438, 108] width 358 height 13
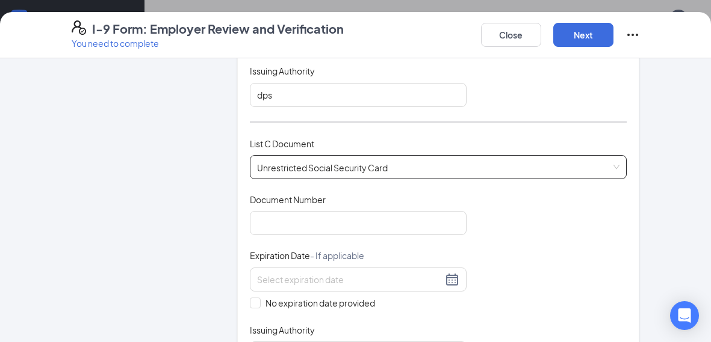
scroll to position [455, 0]
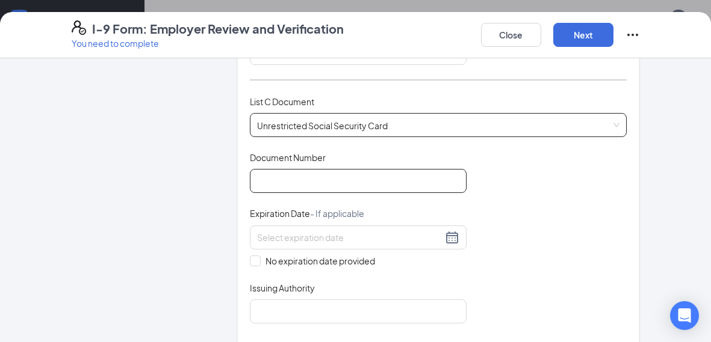
click at [335, 173] on input "Document Number" at bounding box center [358, 181] width 217 height 24
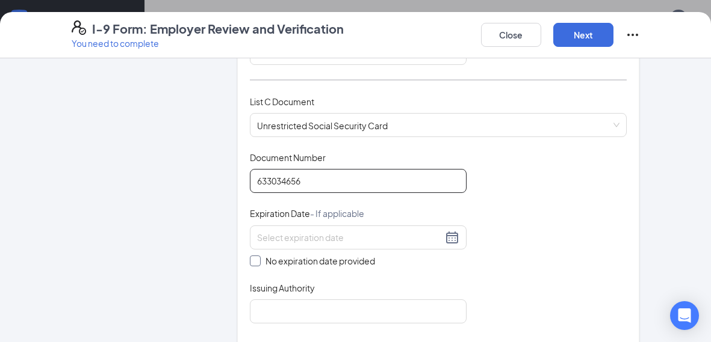
type input "633034656"
click at [255, 256] on input "No expiration date provided" at bounding box center [254, 260] width 8 height 8
checkbox input "true"
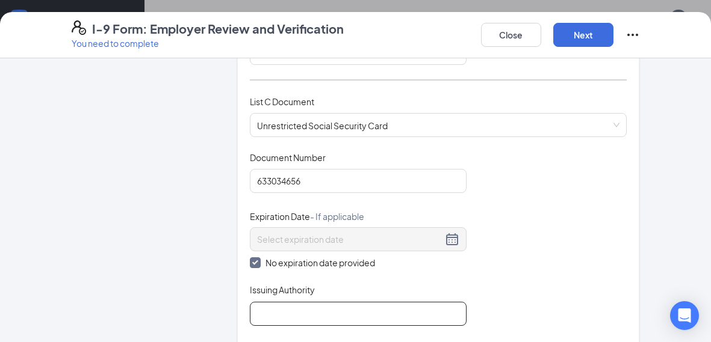
click at [378, 310] on input "Issuing Authority" at bounding box center [358, 314] width 217 height 24
type input "social security admin"
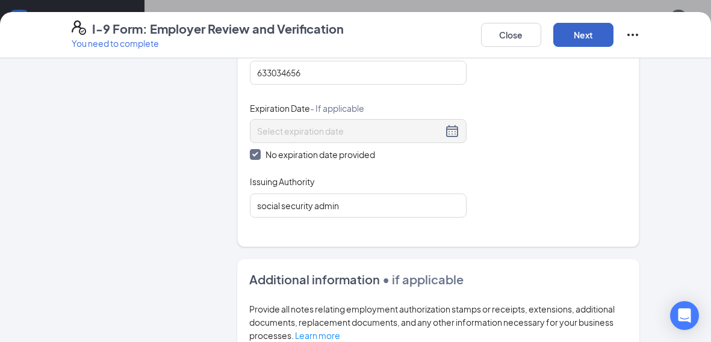
click at [585, 34] on button "Next" at bounding box center [583, 35] width 60 height 24
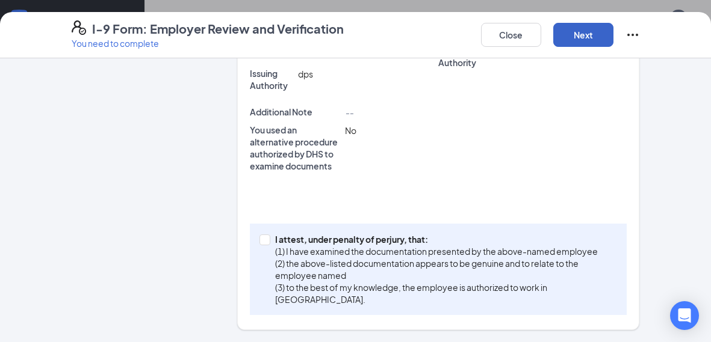
scroll to position [396, 0]
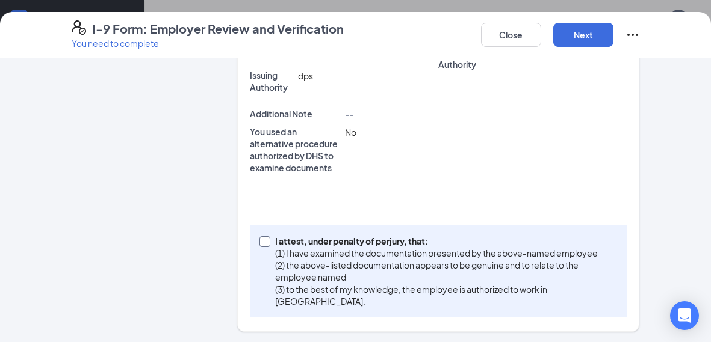
click at [265, 243] on input "I attest, under penalty of [PERSON_NAME], that: (1) I have examined the documen…" at bounding box center [263, 240] width 8 height 8
checkbox input "true"
click at [580, 32] on button "Next" at bounding box center [583, 35] width 60 height 24
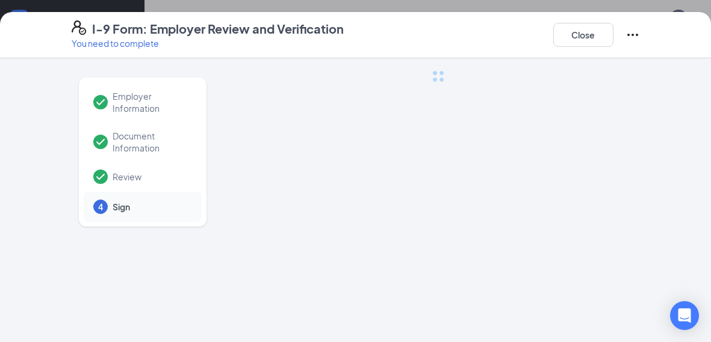
scroll to position [0, 0]
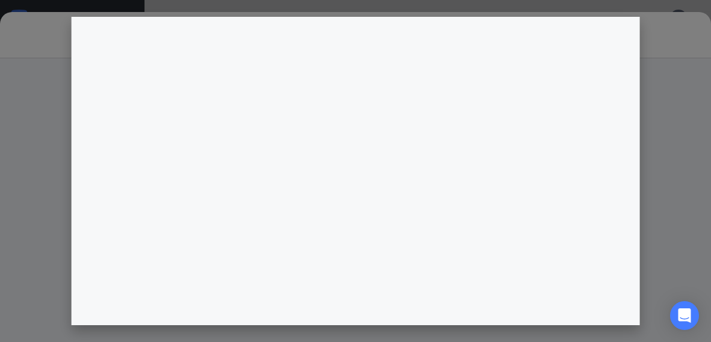
click at [363, 156] on div at bounding box center [438, 310] width 403 height 481
